Goal: Transaction & Acquisition: Download file/media

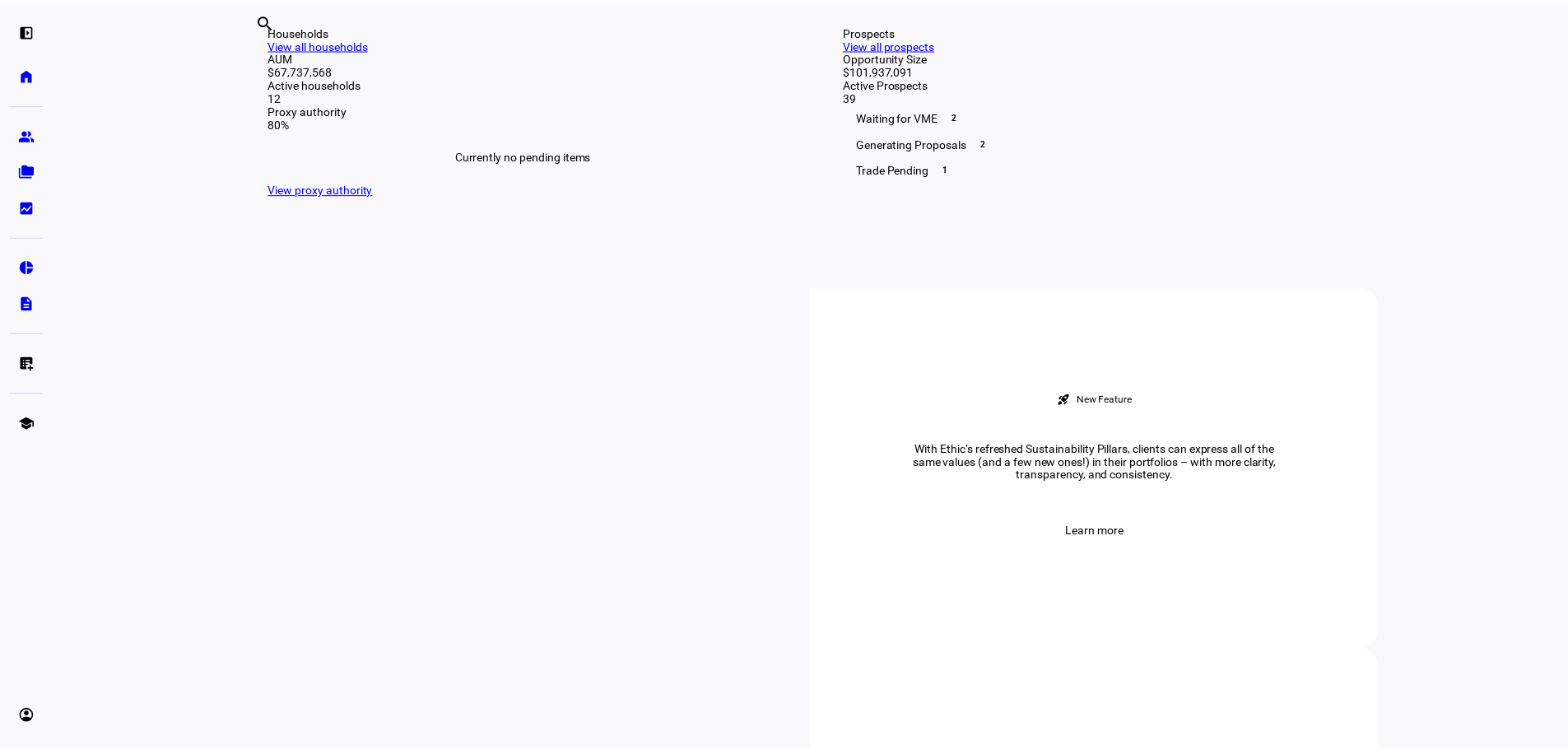
scroll to position [412, 0]
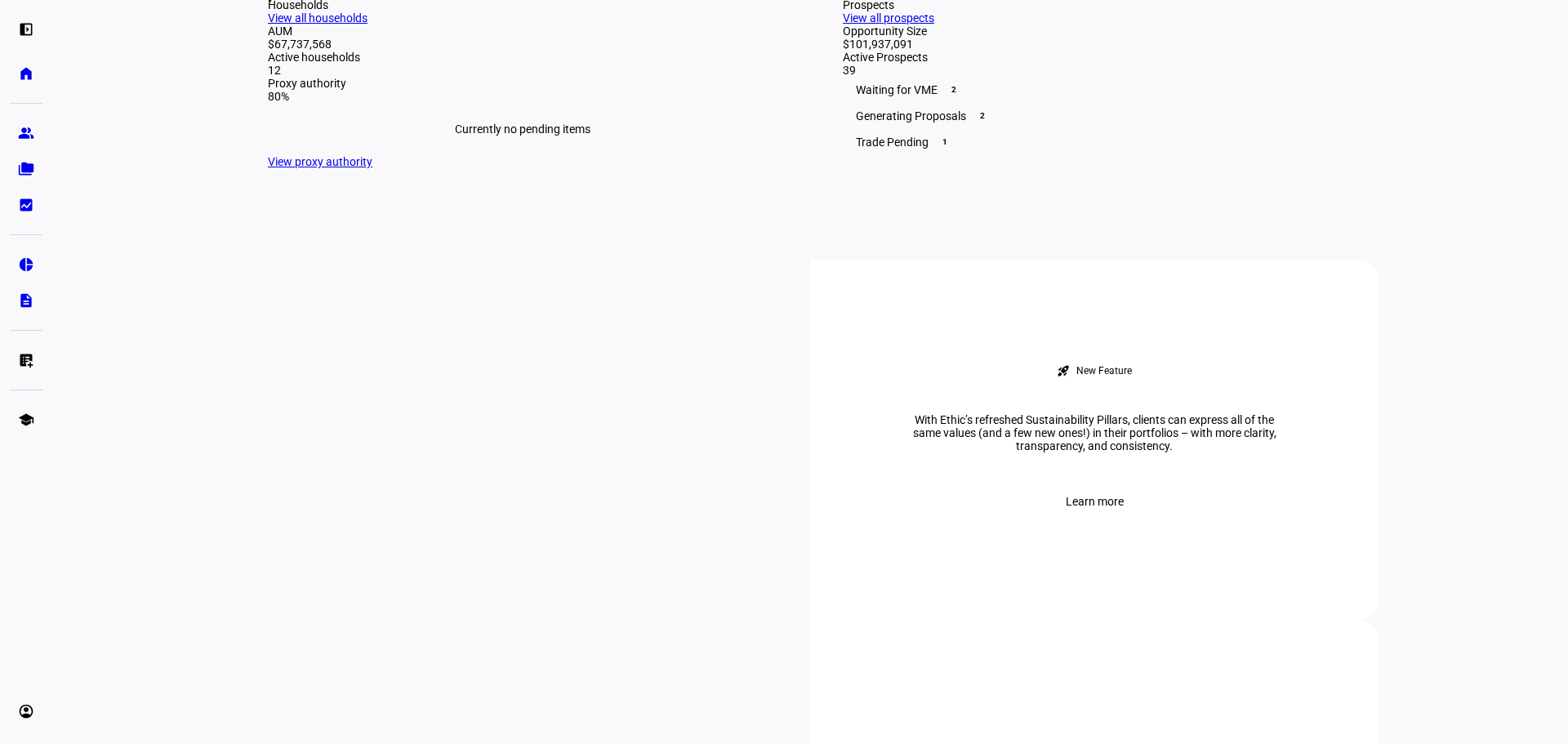
click at [367, 25] on link "View all households" at bounding box center [317, 17] width 100 height 13
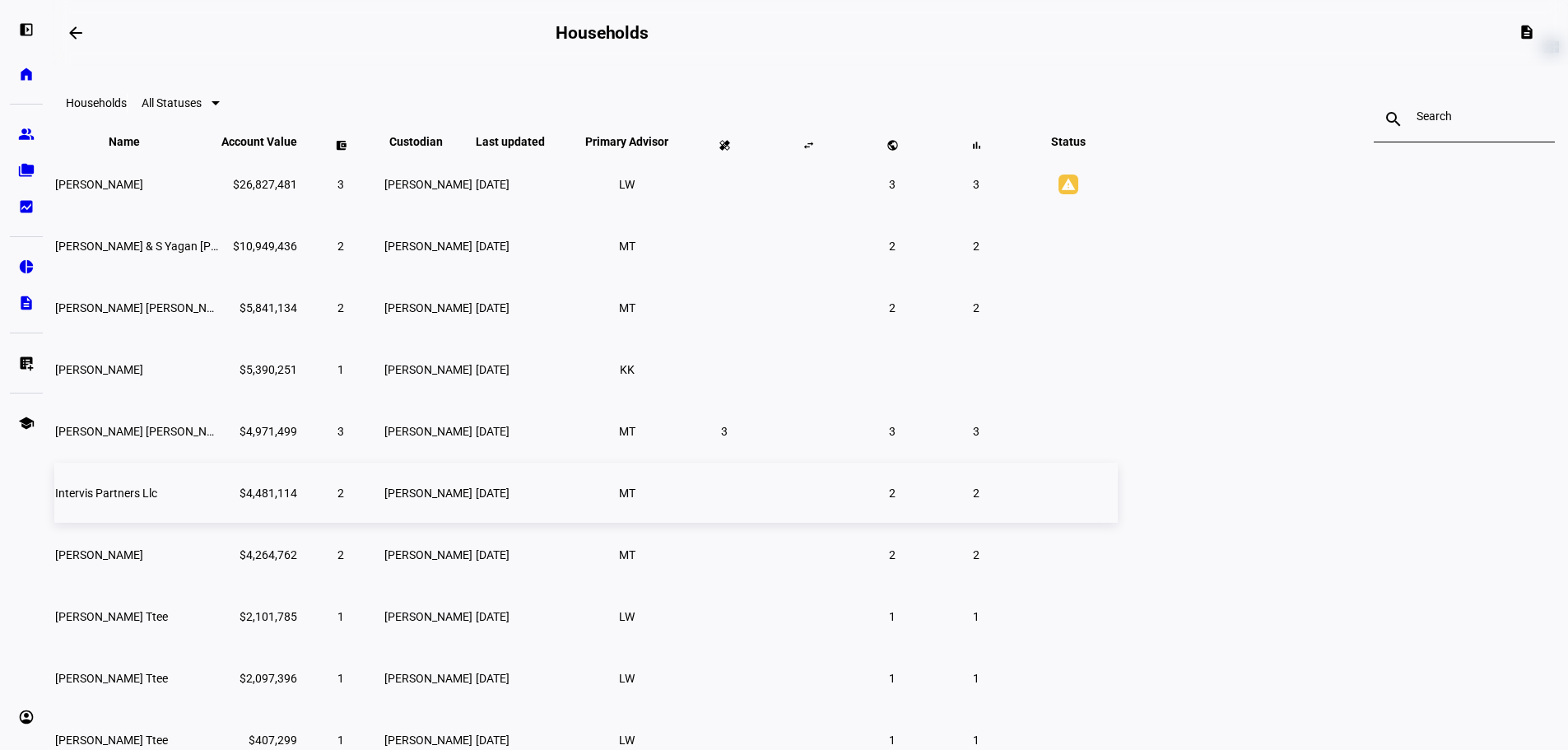
scroll to position [82, 0]
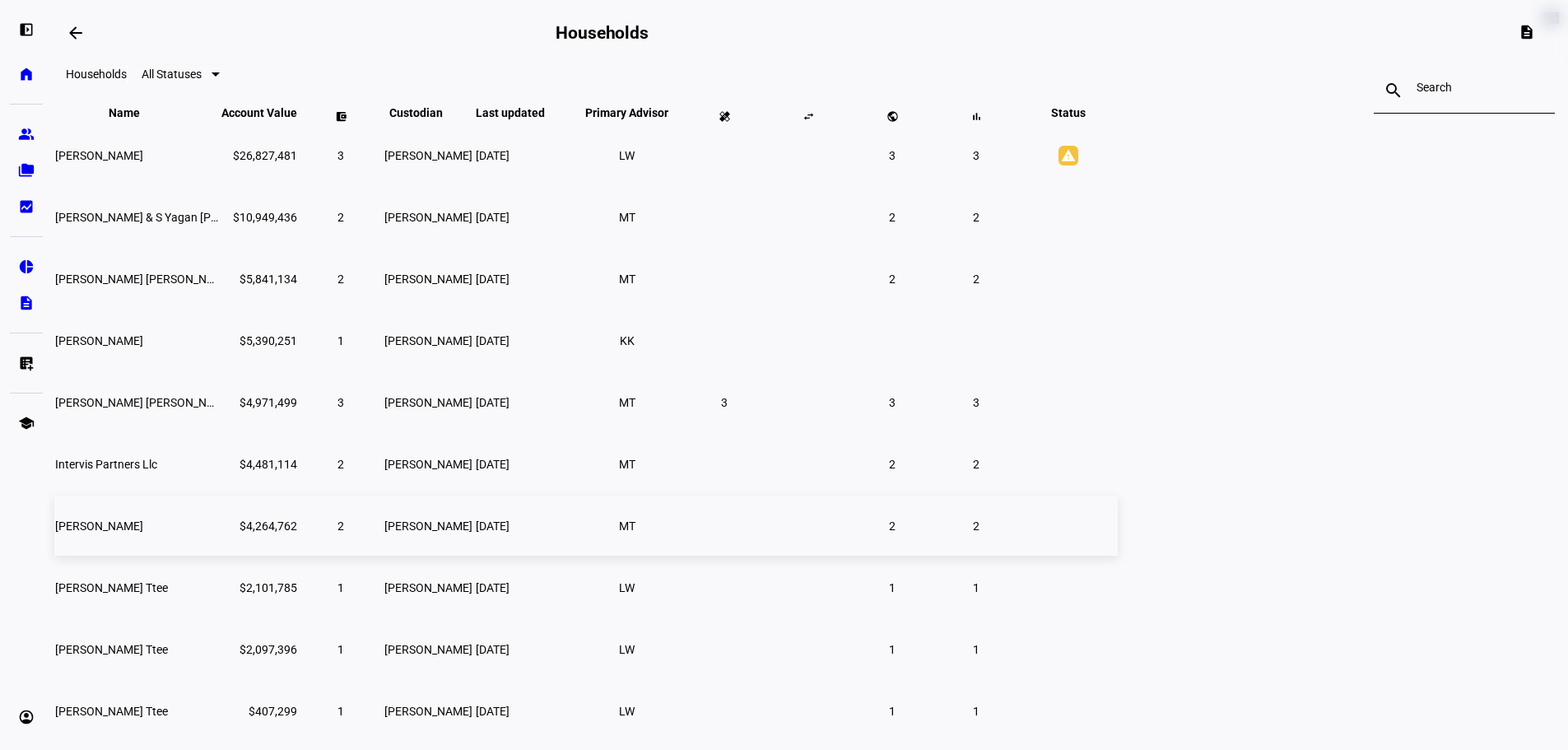
click at [143, 532] on span "[PERSON_NAME]" at bounding box center [99, 526] width 88 height 13
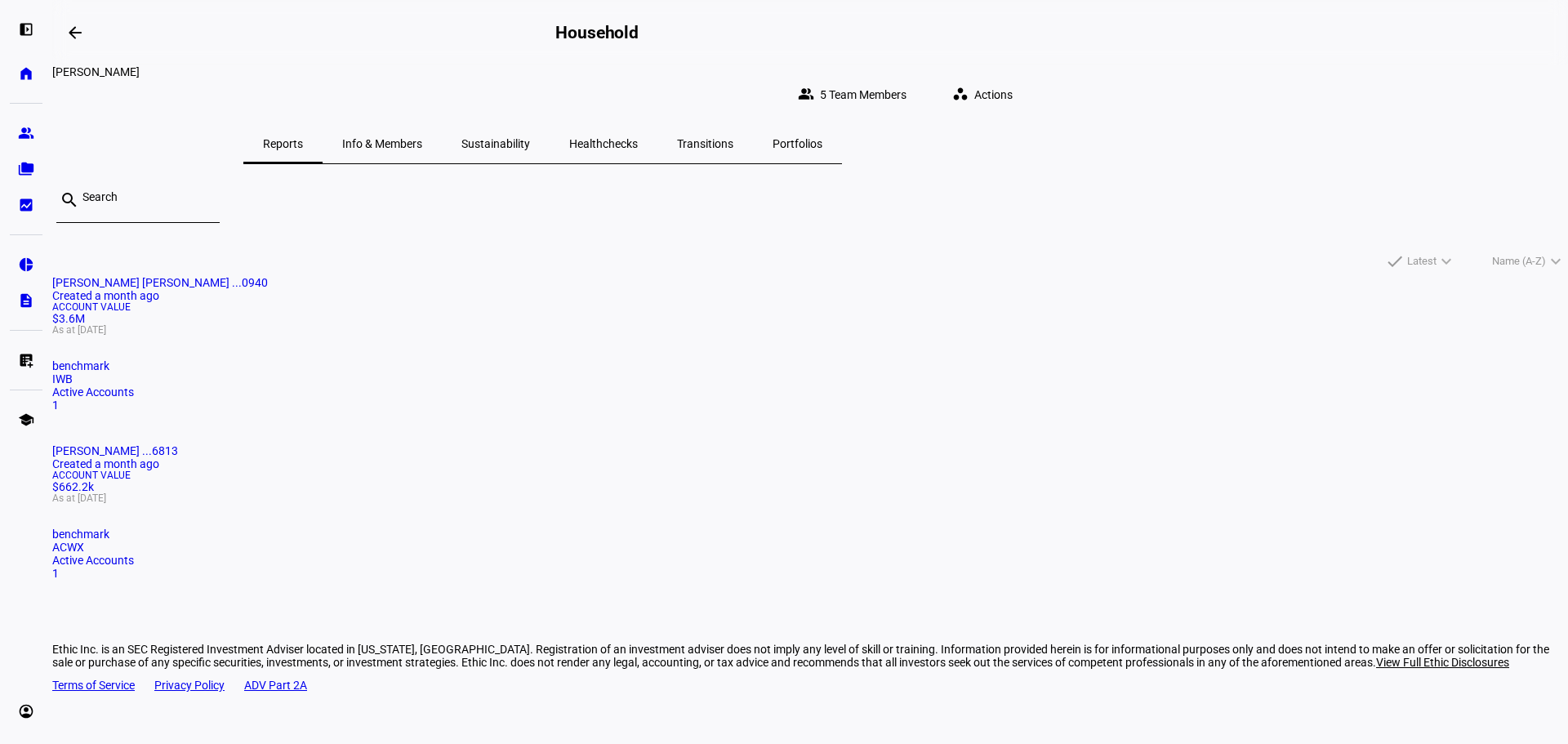
click at [523, 302] on mat-card-title "[PERSON_NAME] [PERSON_NAME] ...0940 Created a month ago" at bounding box center [810, 289] width 1516 height 27
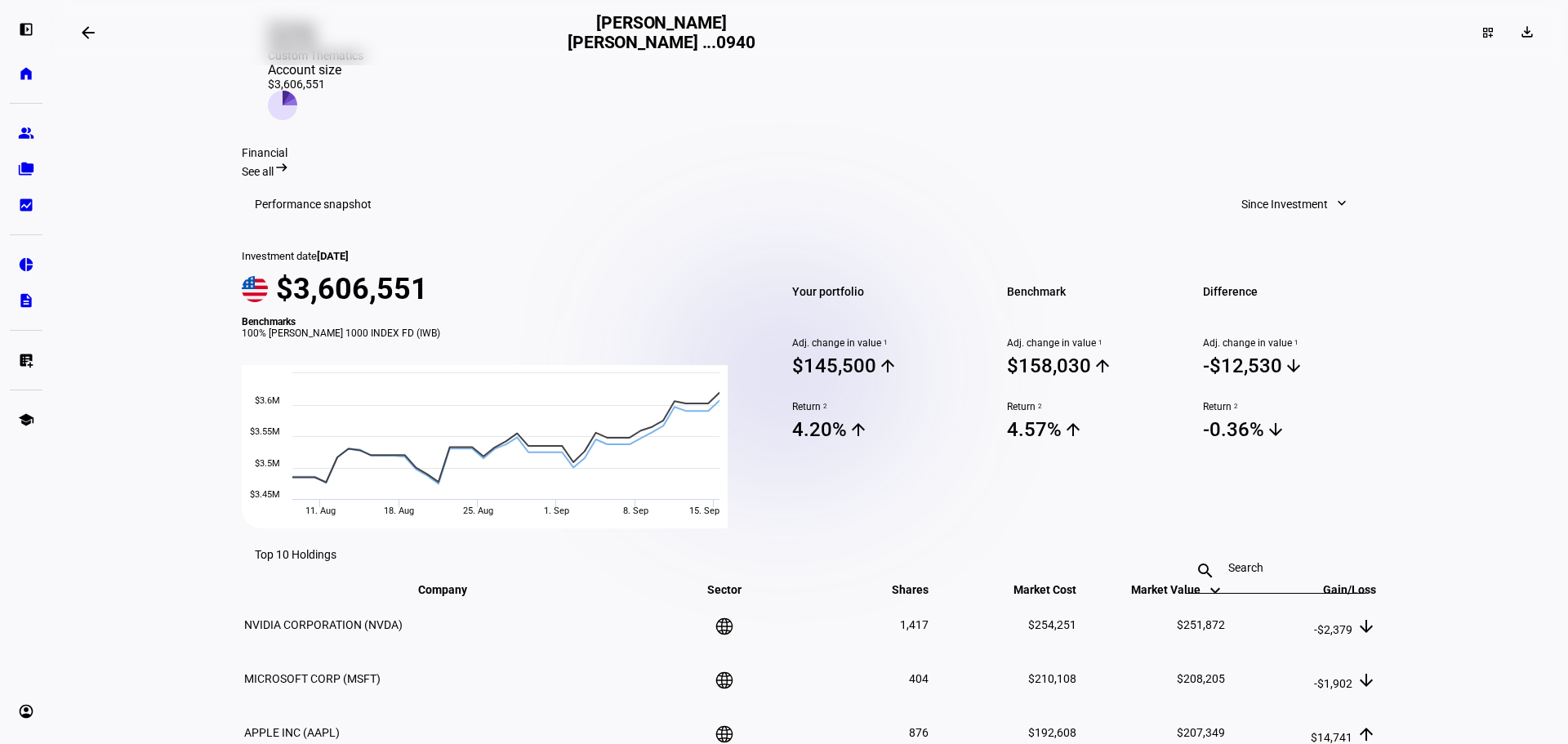
scroll to position [516, 0]
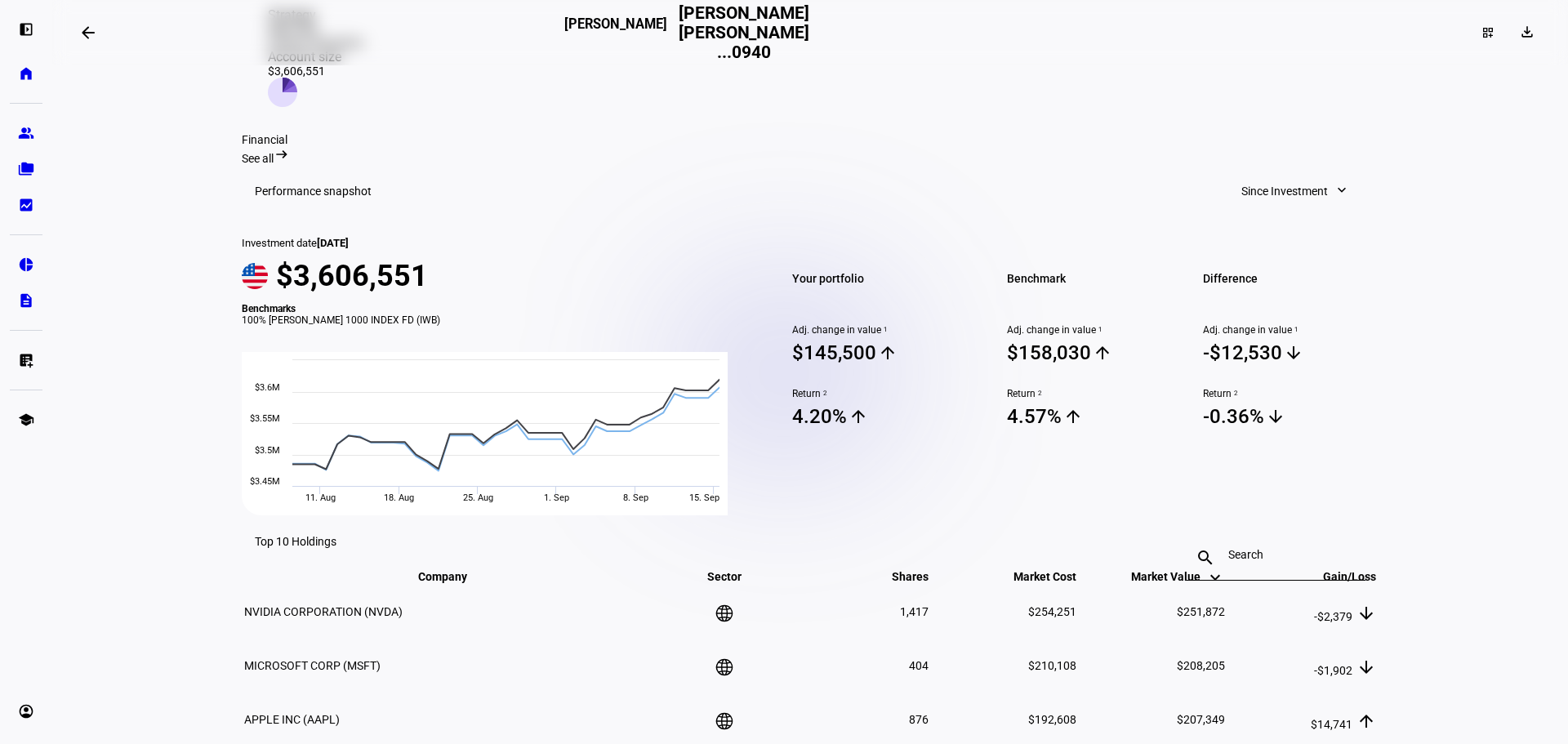
click at [1283, 175] on span "Since Investment" at bounding box center [1284, 191] width 86 height 33
click at [1238, 278] on button "1 Year" at bounding box center [1288, 297] width 155 height 39
click at [1314, 175] on span "1 Year" at bounding box center [1311, 191] width 32 height 33
click at [1300, 409] on div "Since Investment" at bounding box center [1344, 415] width 136 height 13
click at [1291, 175] on span "Since Investment" at bounding box center [1284, 191] width 86 height 33
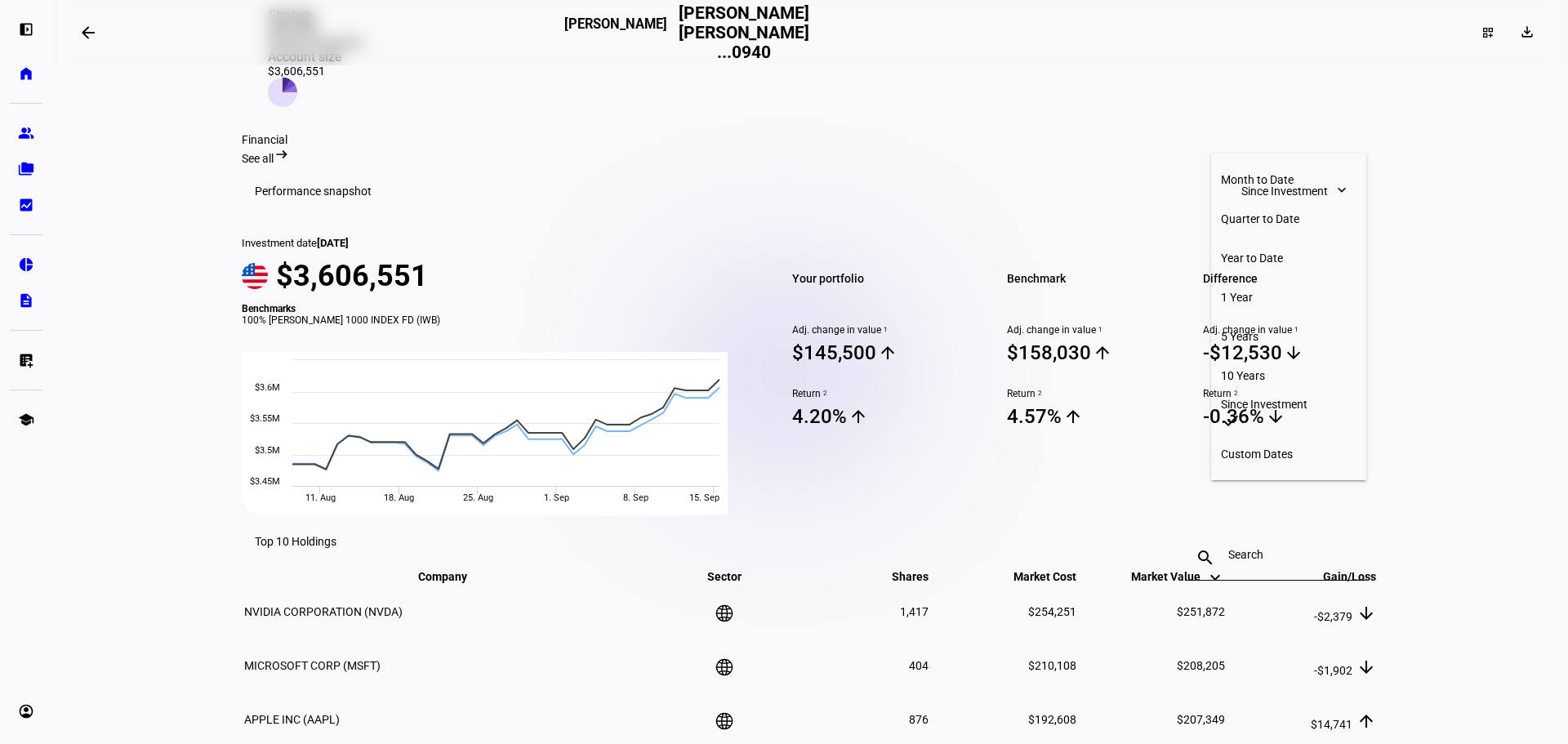
click at [1269, 179] on div "Month to Date" at bounding box center [1288, 180] width 136 height 13
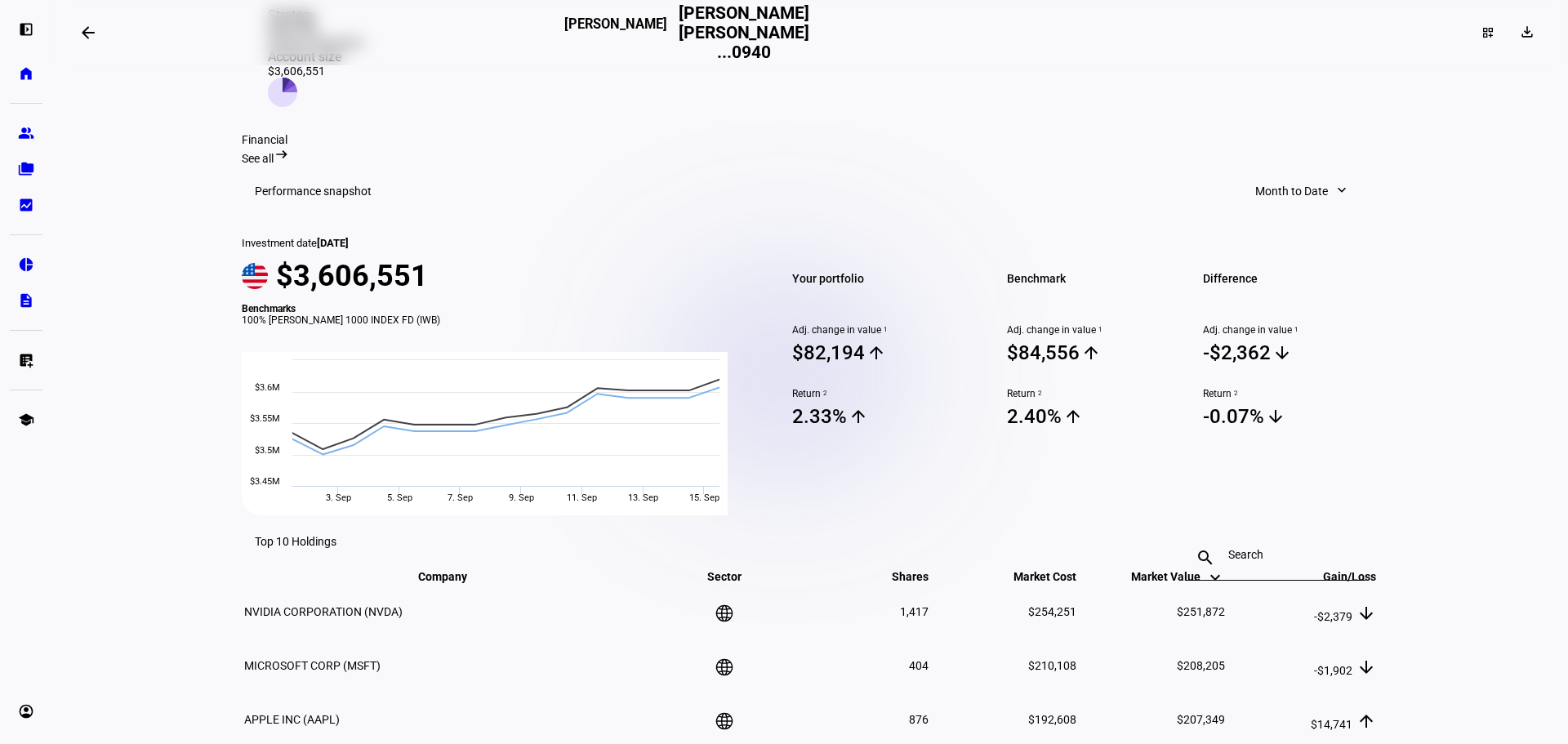
click at [1277, 175] on span "Month to Date" at bounding box center [1291, 191] width 72 height 33
click at [1265, 409] on div "Since Investment" at bounding box center [1304, 415] width 136 height 13
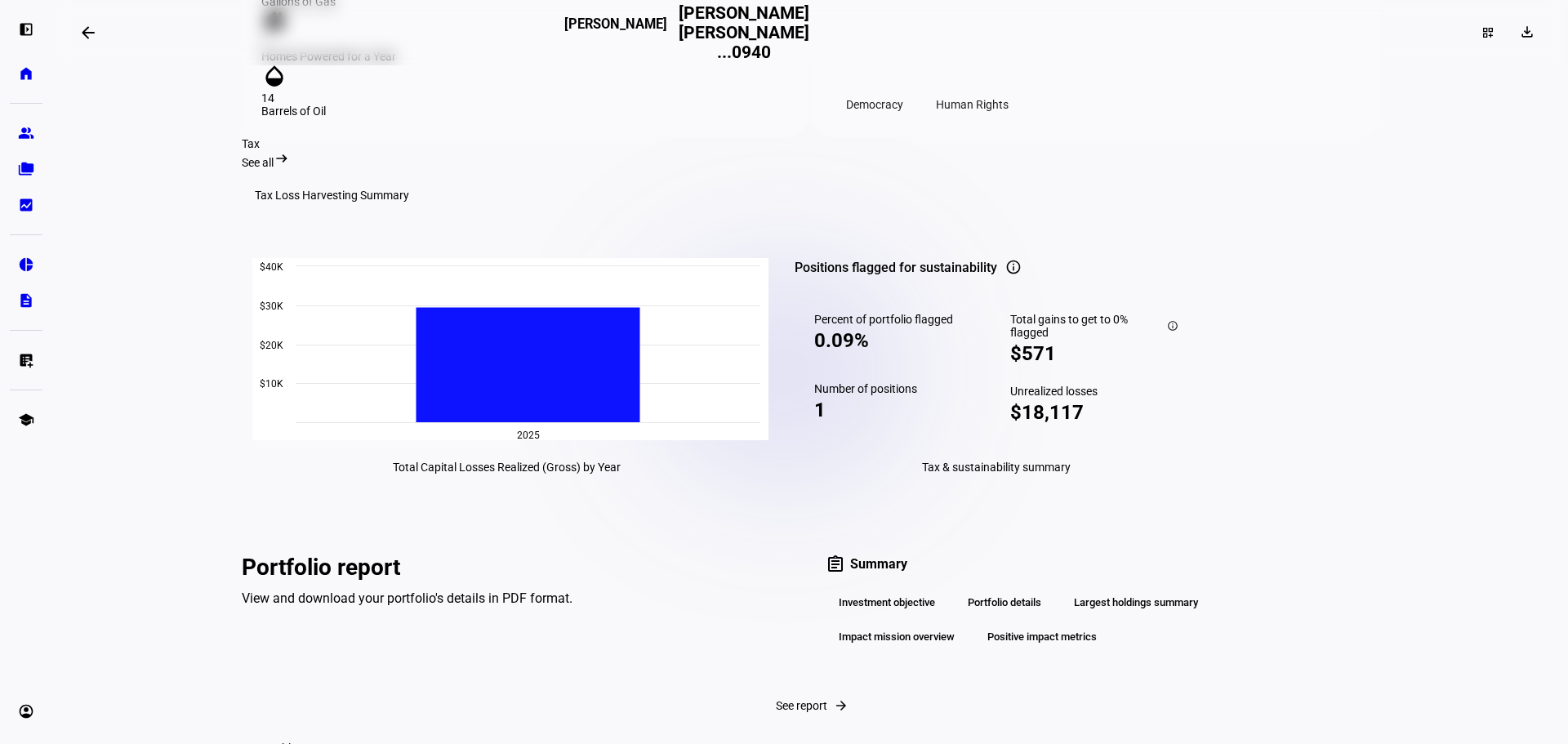
scroll to position [2067, 0]
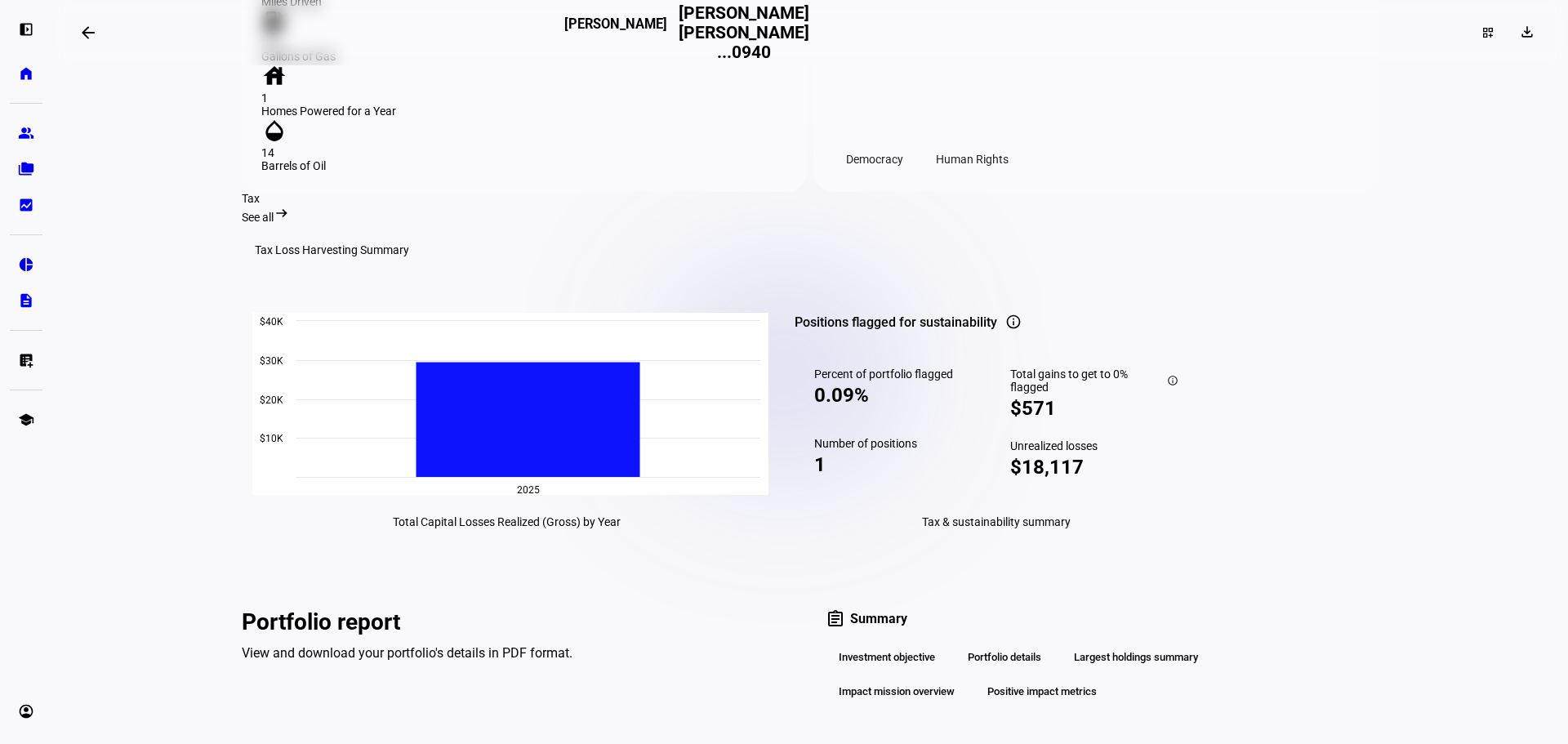
click at [273, 211] on span "See all" at bounding box center [258, 217] width 32 height 13
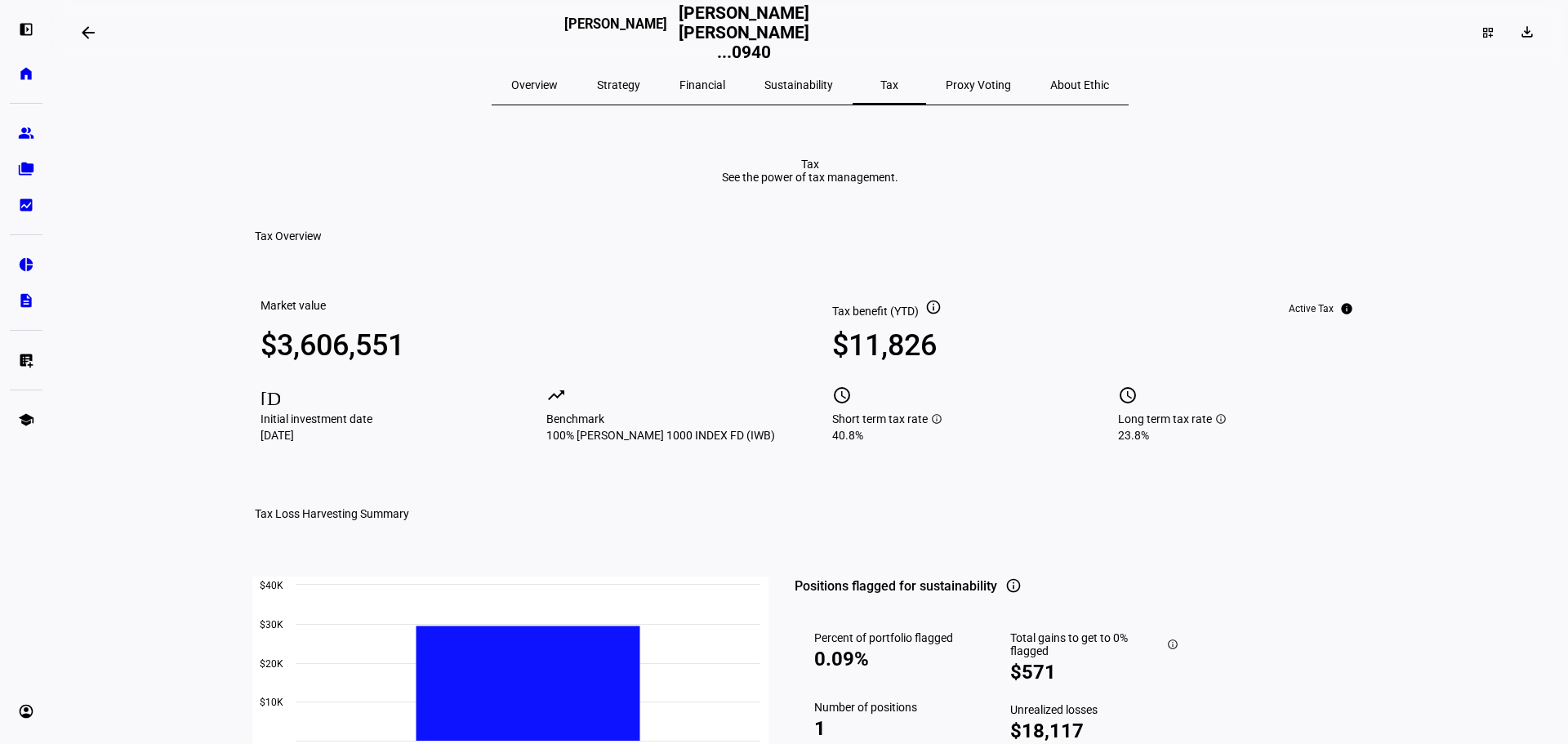
click at [558, 82] on span "Overview" at bounding box center [534, 84] width 47 height 11
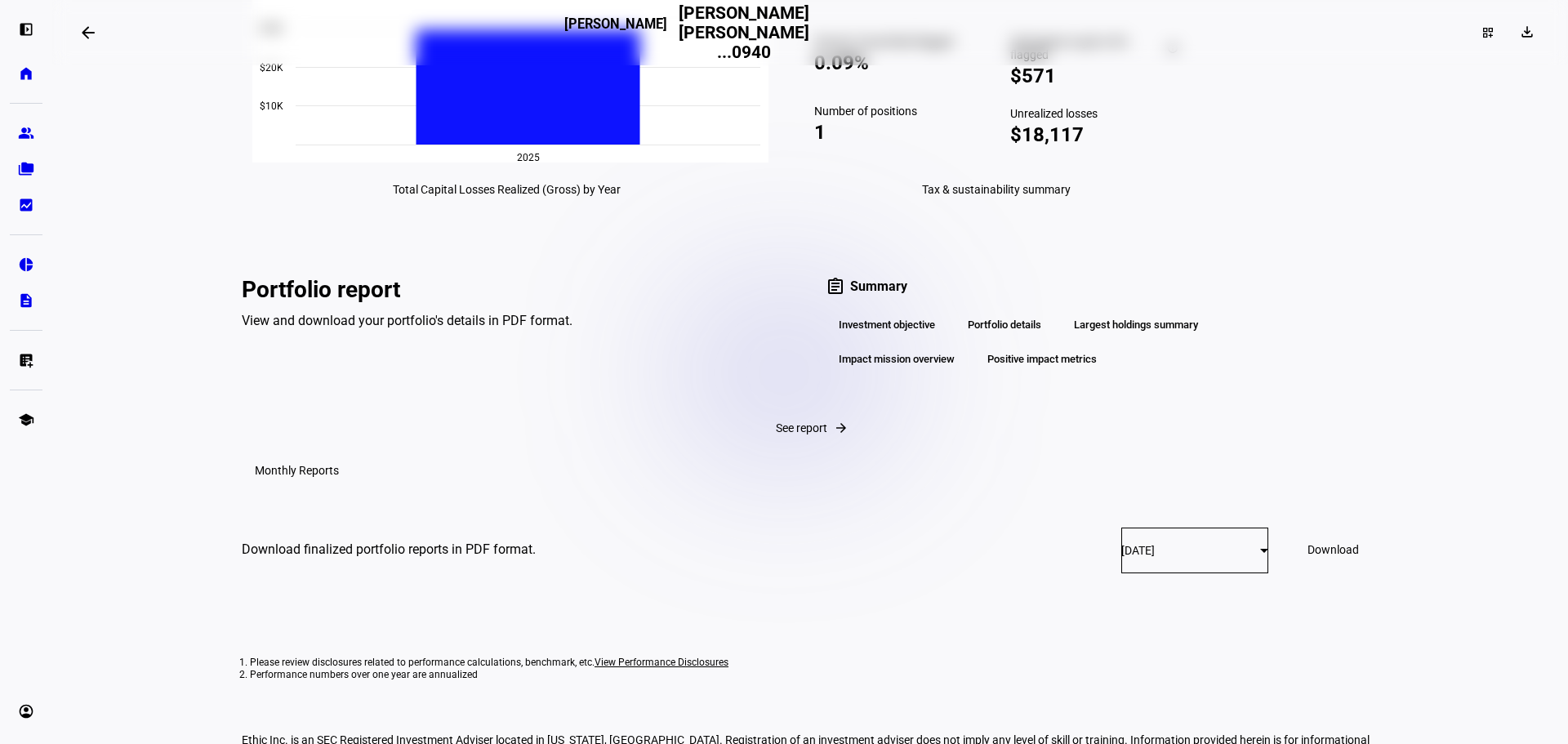
scroll to position [2612, 0]
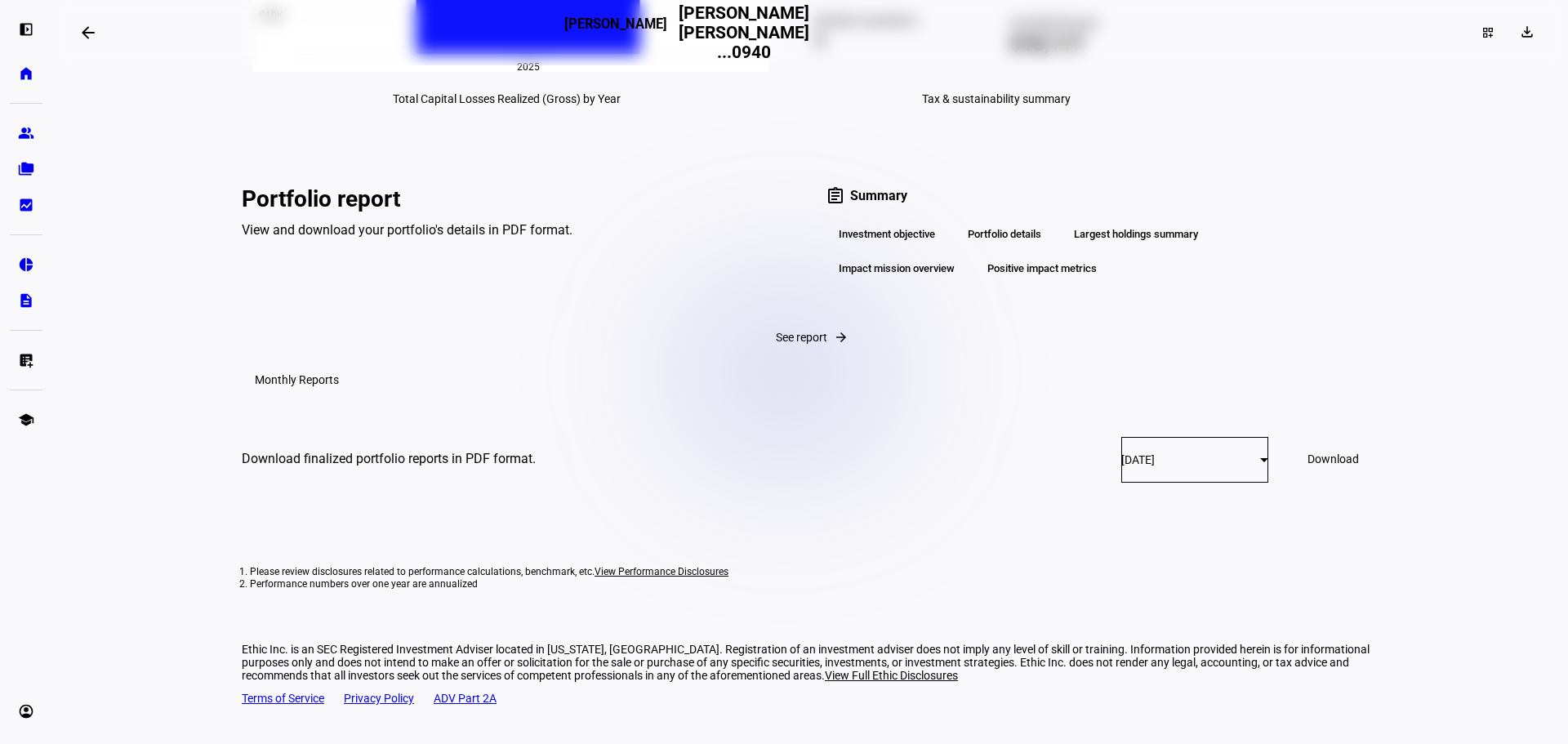
click at [1308, 465] on span "Download" at bounding box center [1333, 459] width 51 height 13
click at [775, 331] on span "See report" at bounding box center [801, 337] width 51 height 13
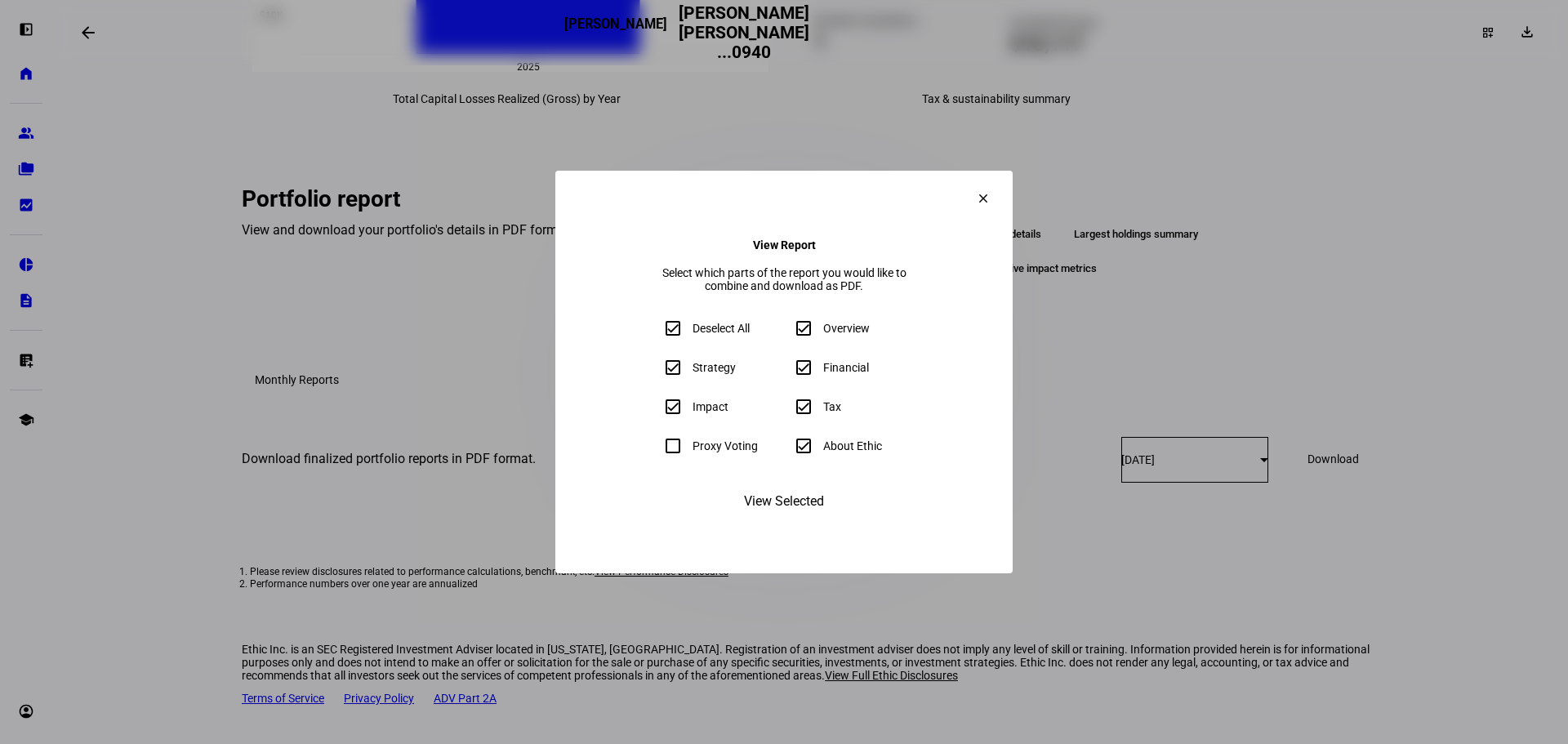
click at [1003, 179] on span at bounding box center [982, 198] width 39 height 39
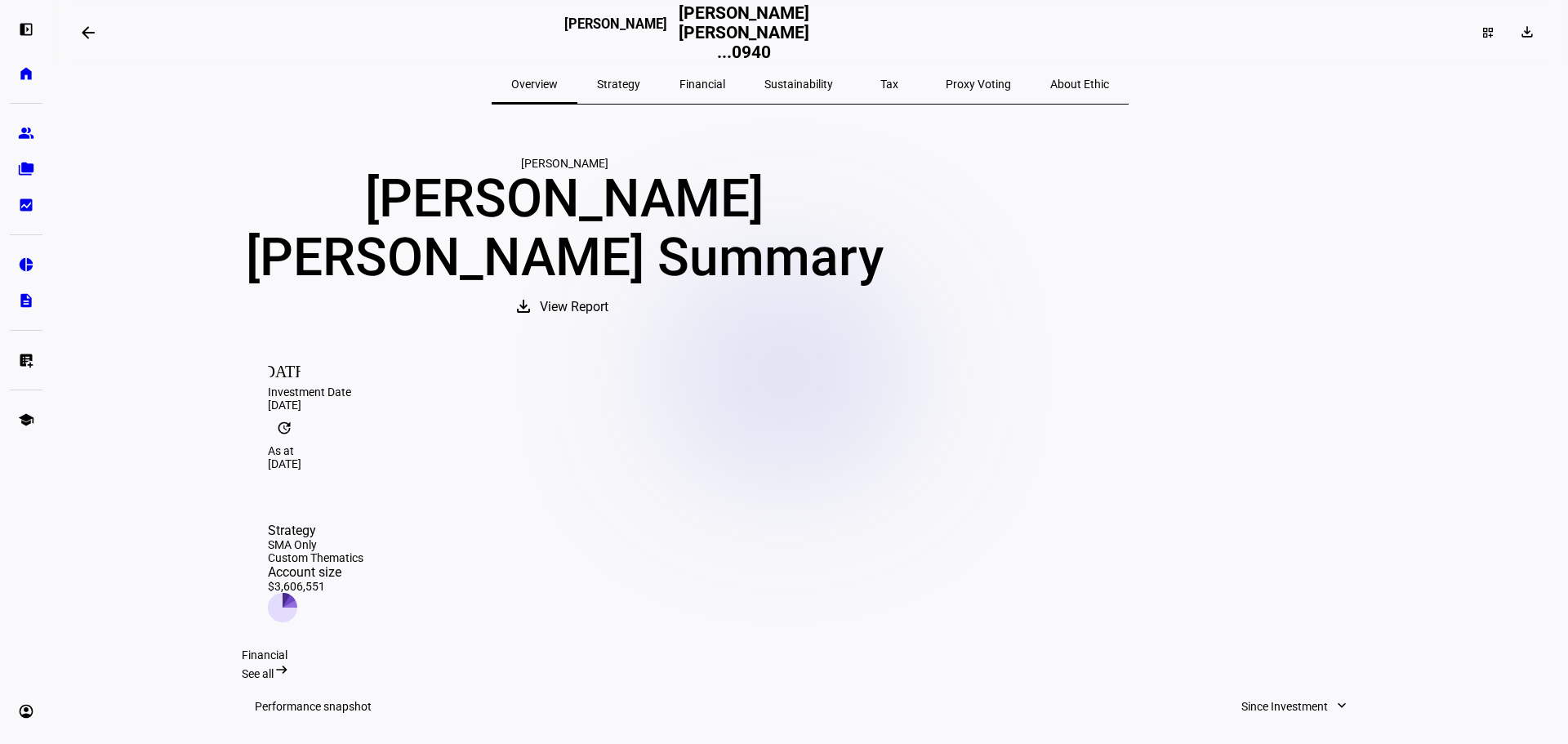
scroll to position [0, 0]
click at [881, 83] on span "Tax" at bounding box center [890, 84] width 18 height 11
